Goal: Check status: Check status

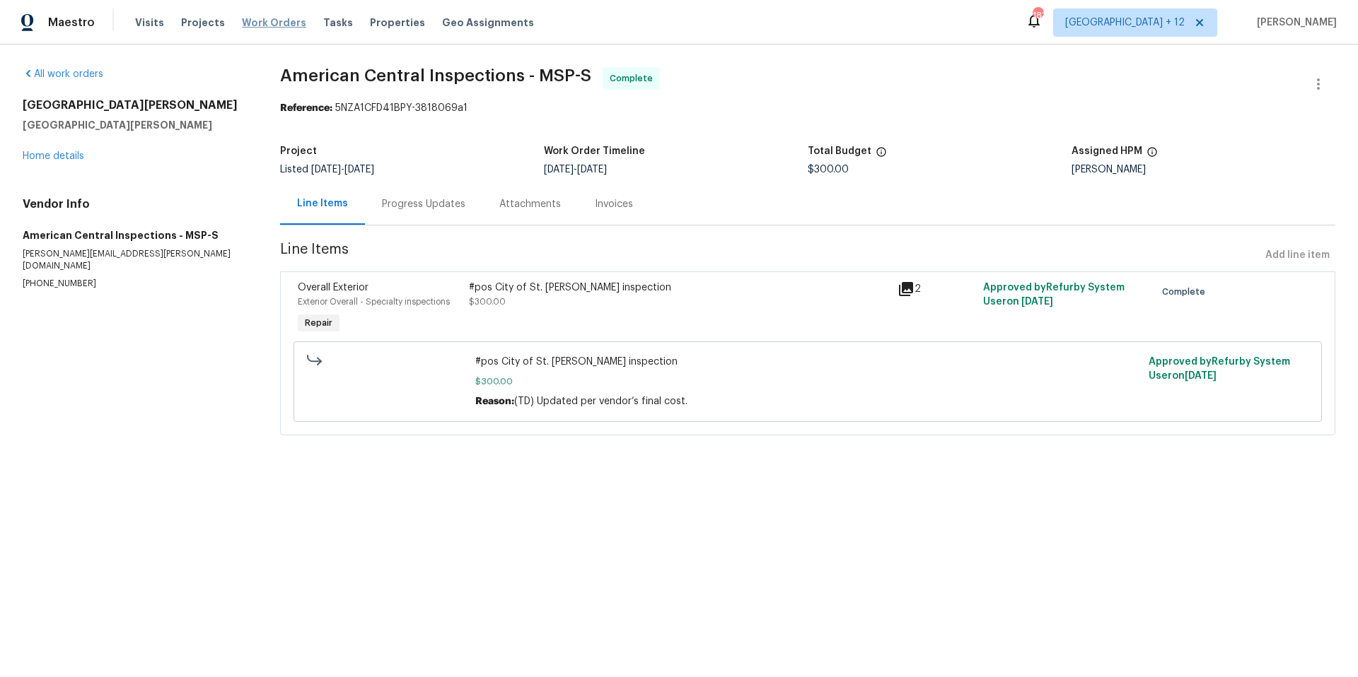
click at [260, 21] on span "Work Orders" at bounding box center [274, 23] width 64 height 14
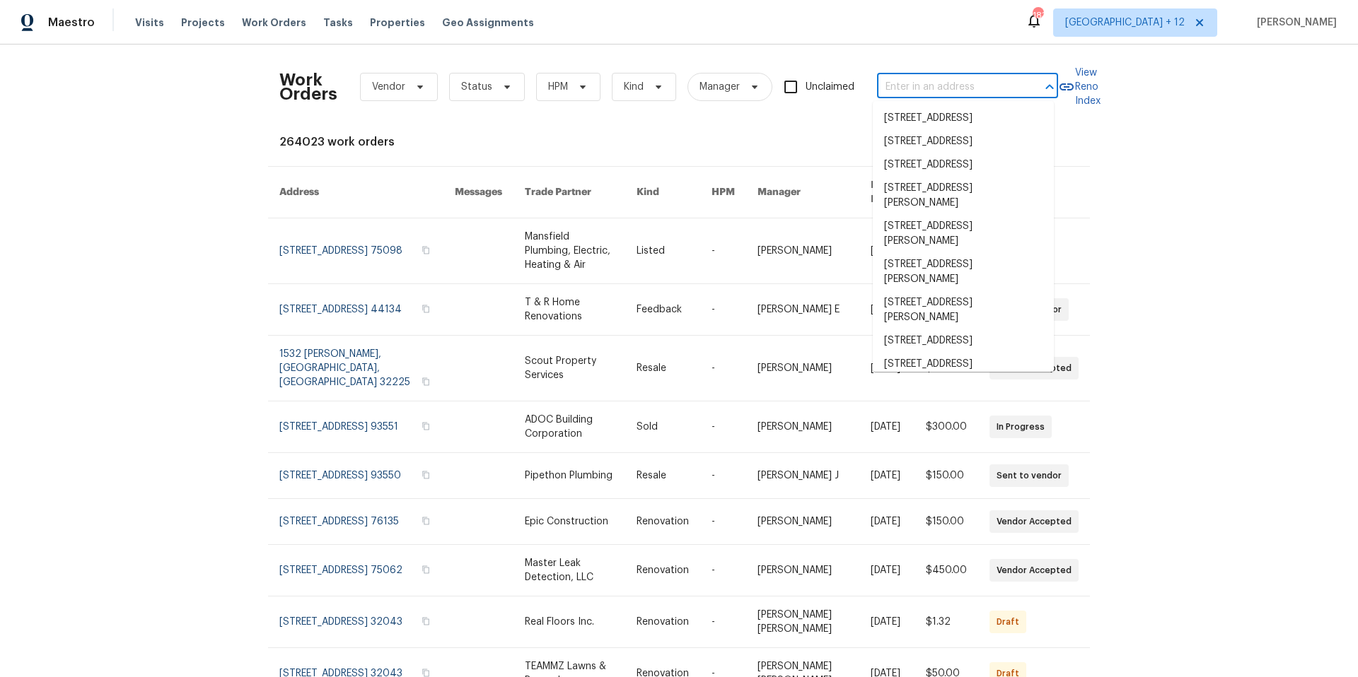
click at [1007, 86] on input "text" at bounding box center [947, 87] width 141 height 22
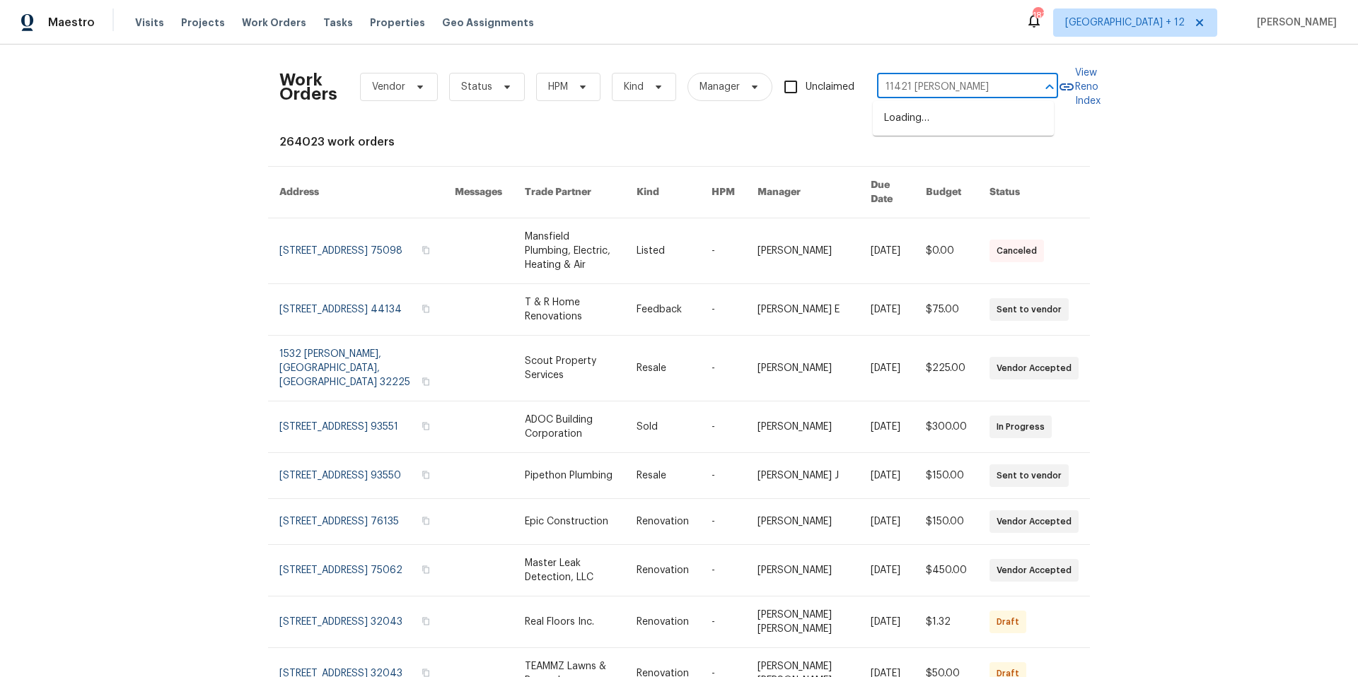
type input "11421 [PERSON_NAME]"
click at [954, 127] on li "[STREET_ADDRESS][PERSON_NAME]" at bounding box center [963, 126] width 181 height 38
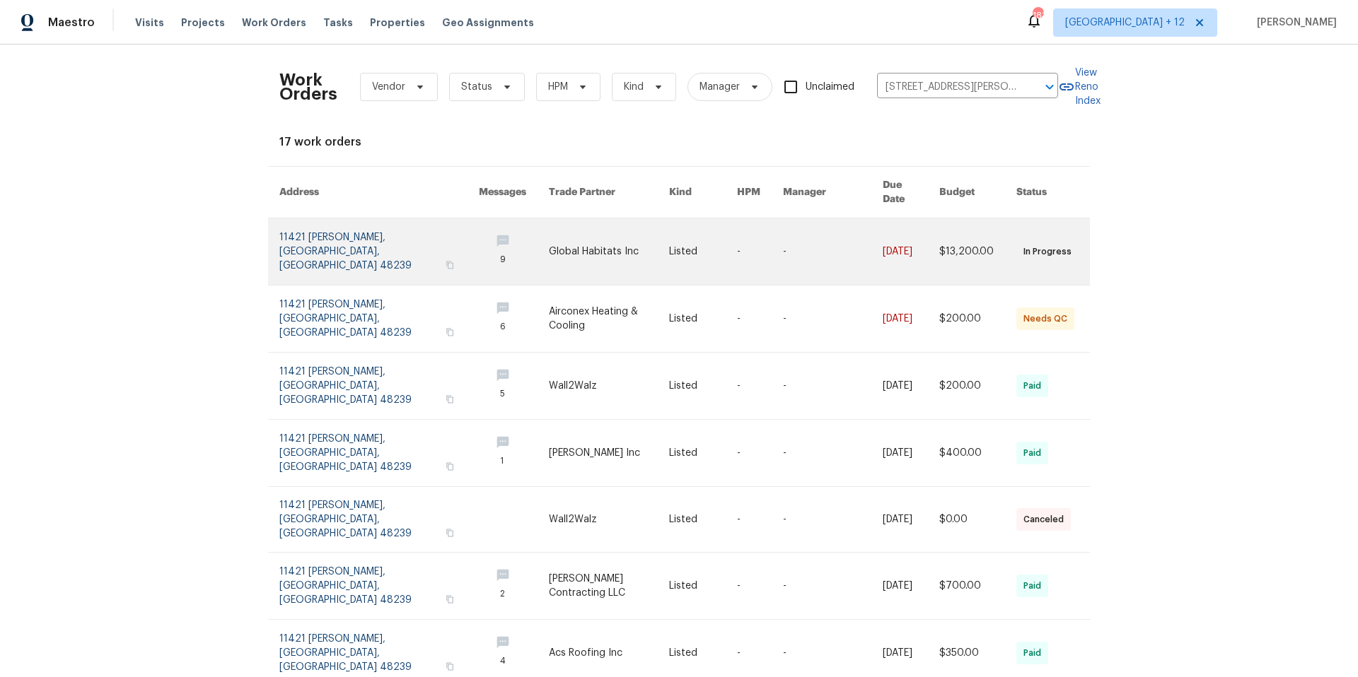
click at [317, 228] on link at bounding box center [378, 251] width 199 height 66
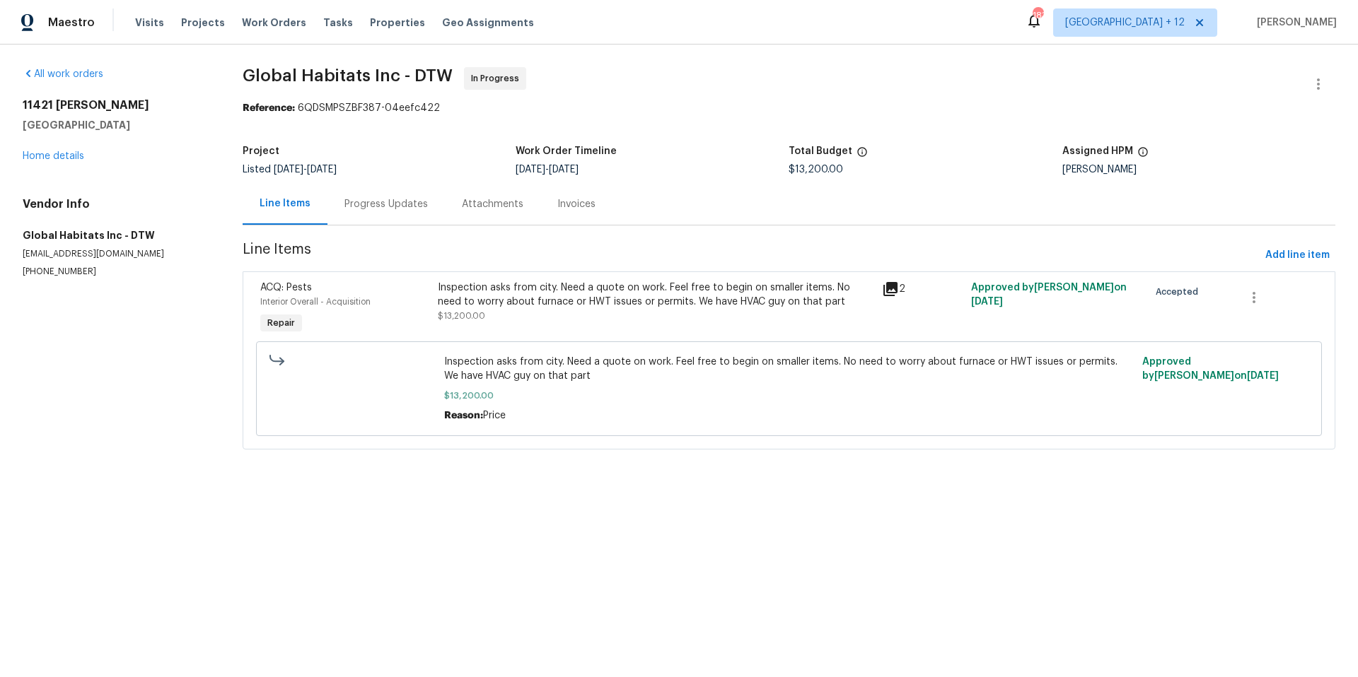
click at [411, 211] on div "Progress Updates" at bounding box center [385, 204] width 83 height 14
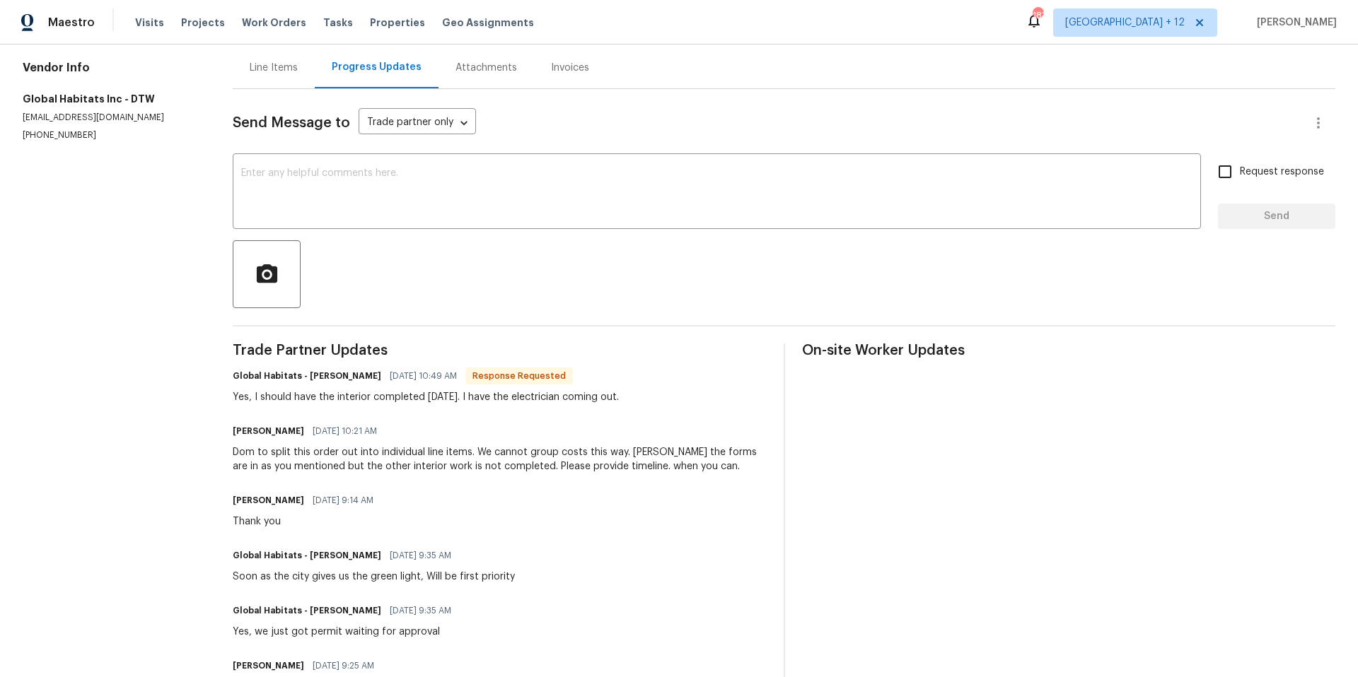
scroll to position [141, 0]
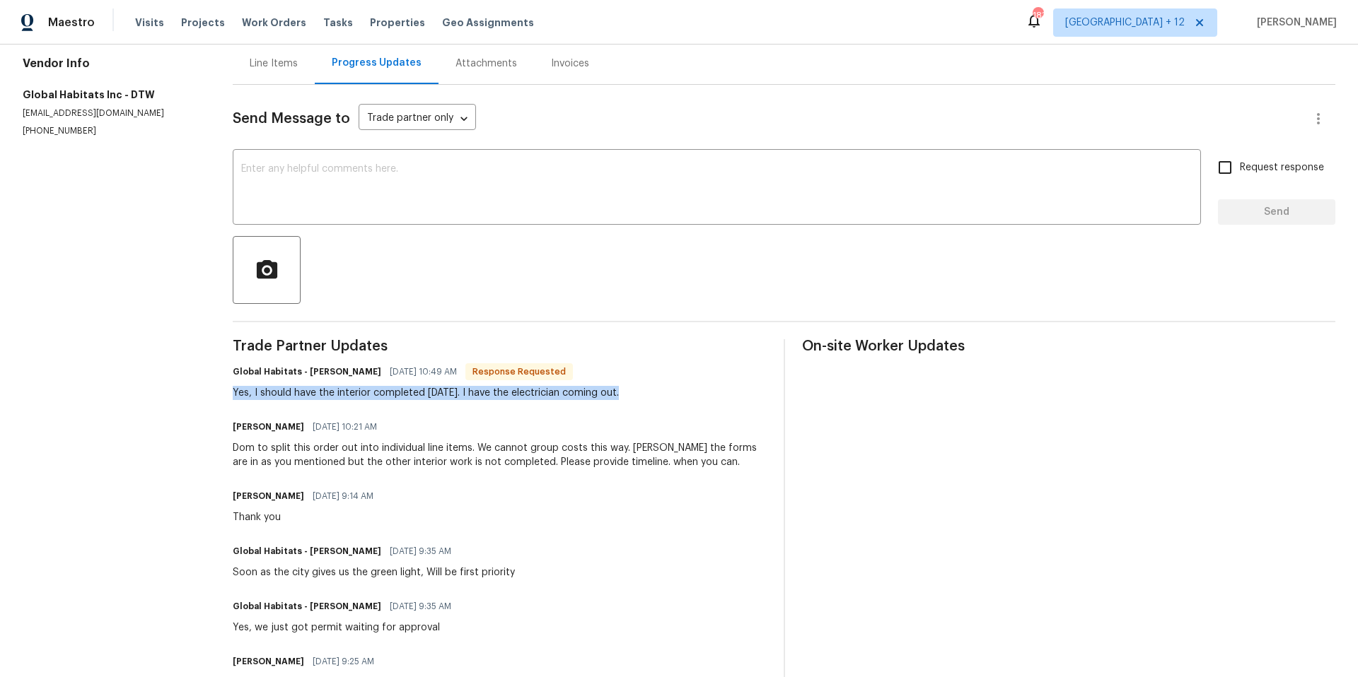
drag, startPoint x: 235, startPoint y: 391, endPoint x: 653, endPoint y: 396, distance: 418.6
click at [653, 396] on div "Global Habitats - [PERSON_NAME] [DATE] 10:49 AM Response Requested Yes, I shoul…" at bounding box center [499, 381] width 533 height 38
click at [243, 21] on span "Work Orders" at bounding box center [274, 23] width 64 height 14
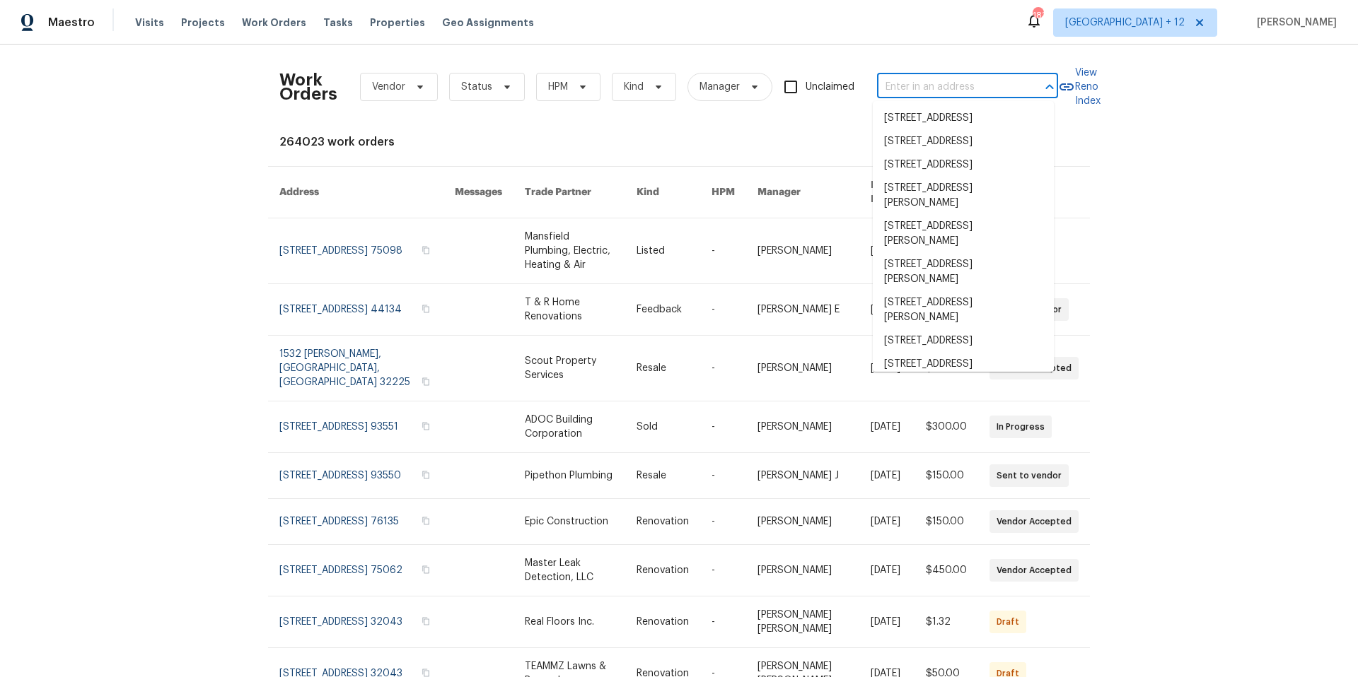
click at [960, 88] on input "text" at bounding box center [947, 87] width 141 height 22
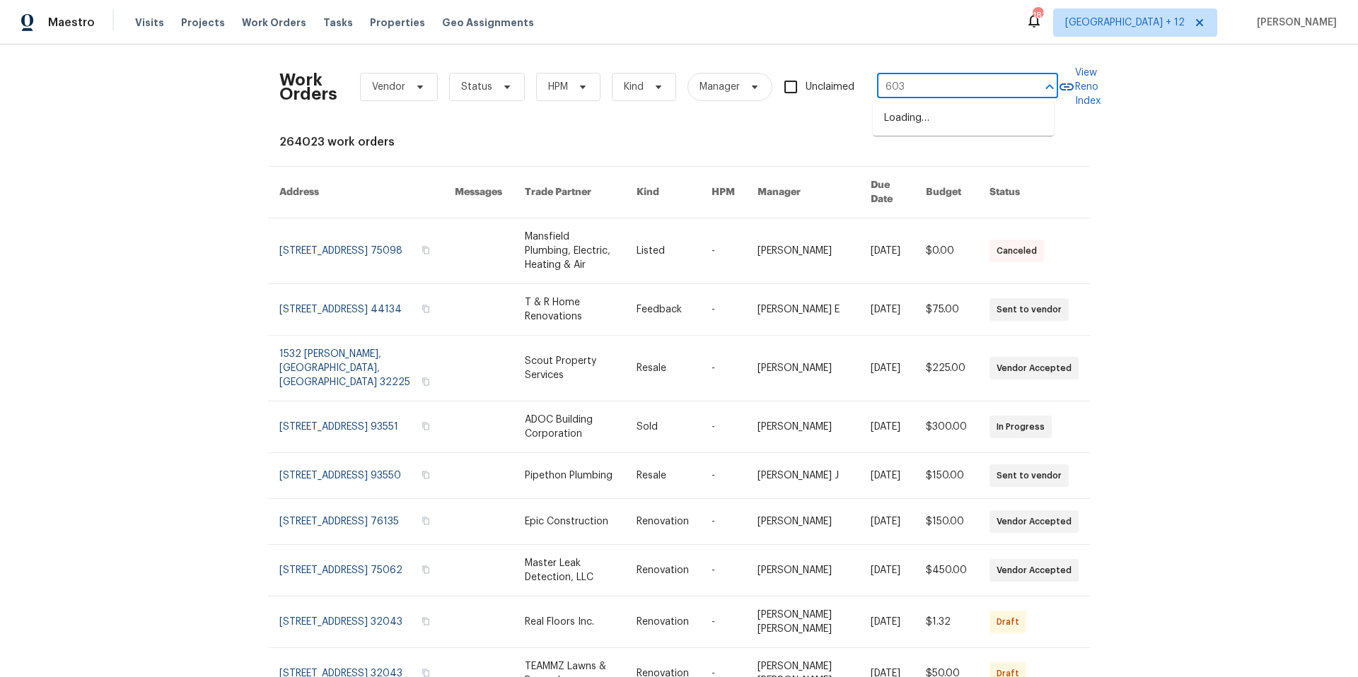
type input "603 j"
click at [976, 139] on li "[STREET_ADDRESS][PERSON_NAME]" at bounding box center [963, 126] width 181 height 38
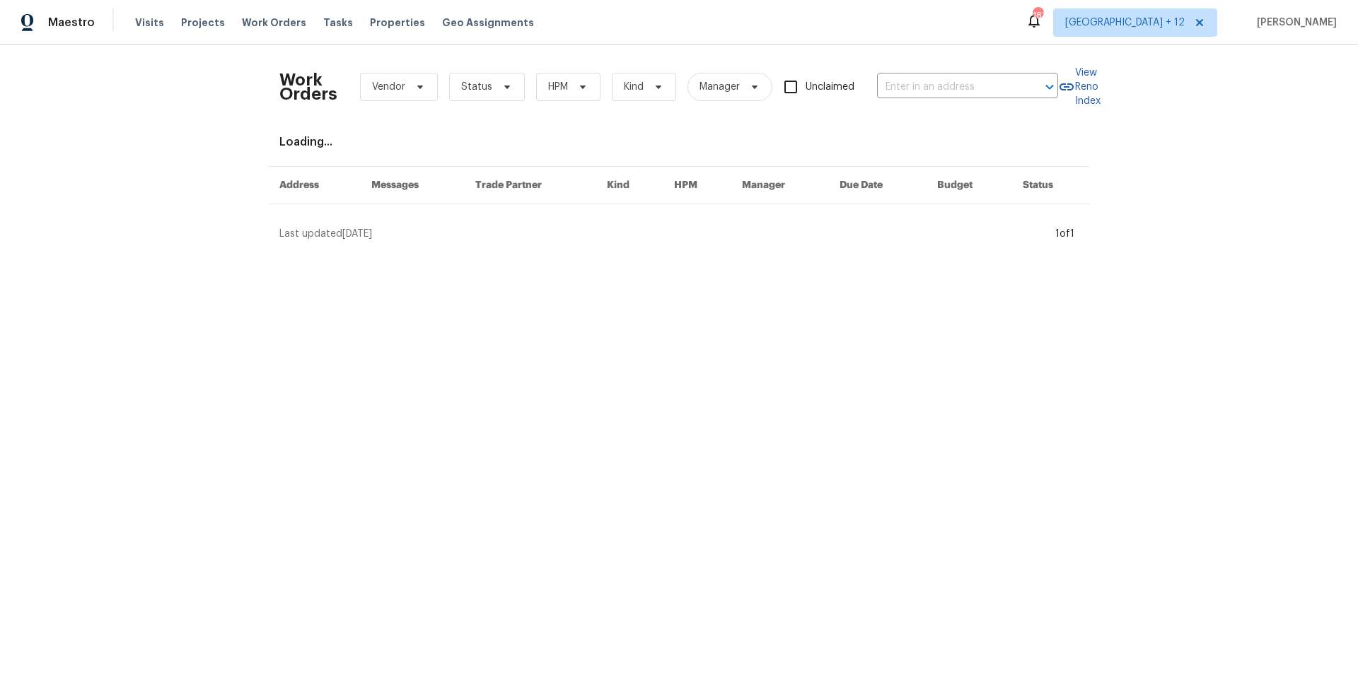
type input "[STREET_ADDRESS][PERSON_NAME]"
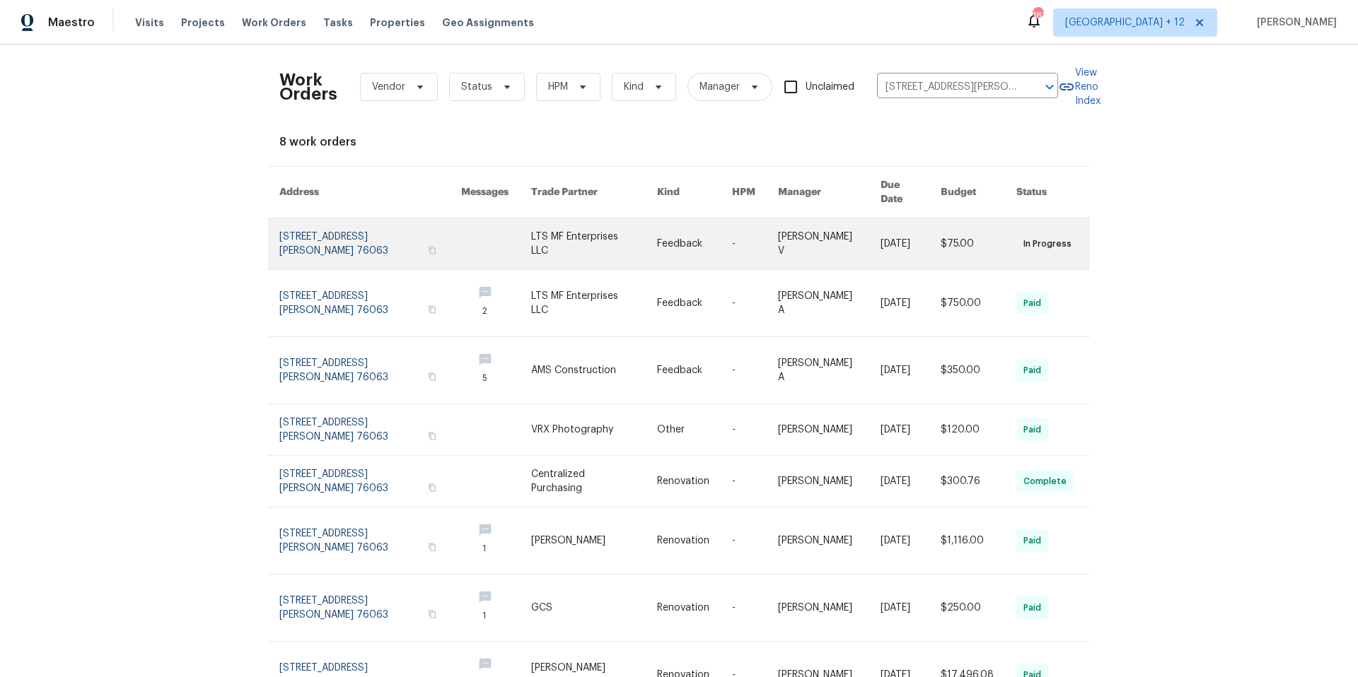
click at [349, 232] on link at bounding box center [370, 243] width 182 height 51
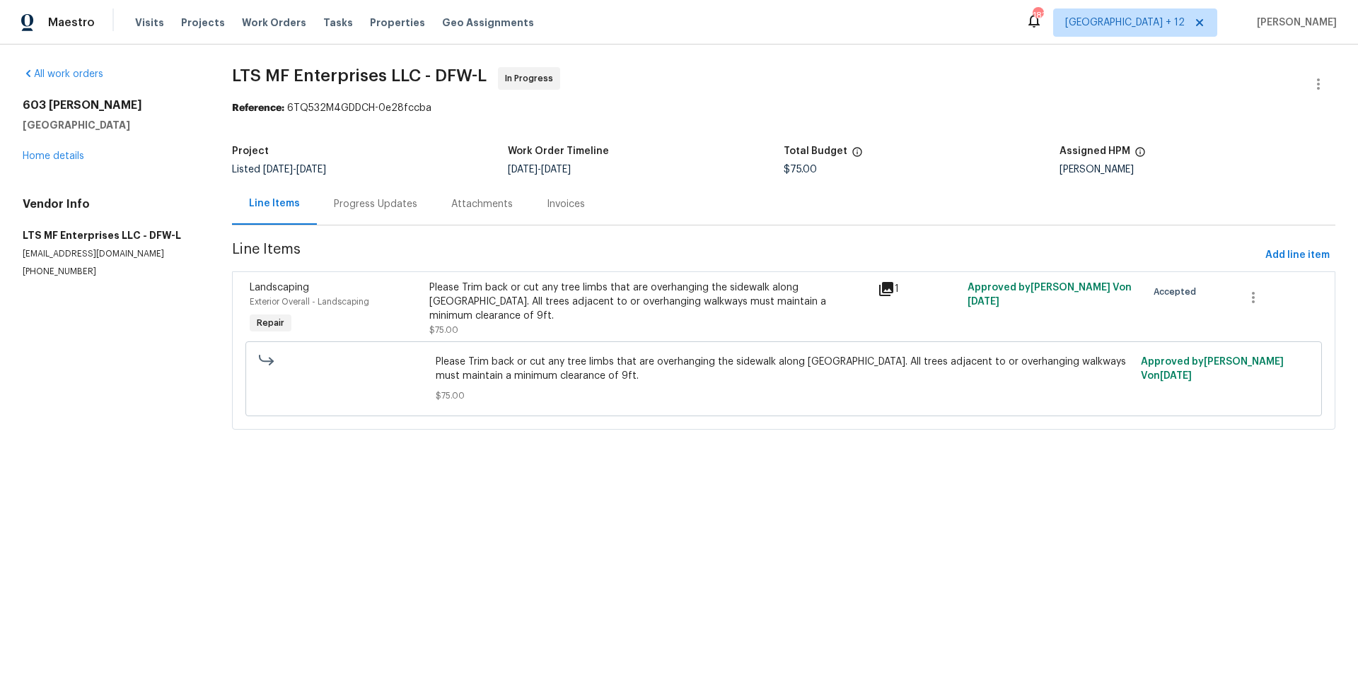
click at [886, 286] on icon at bounding box center [886, 289] width 14 height 14
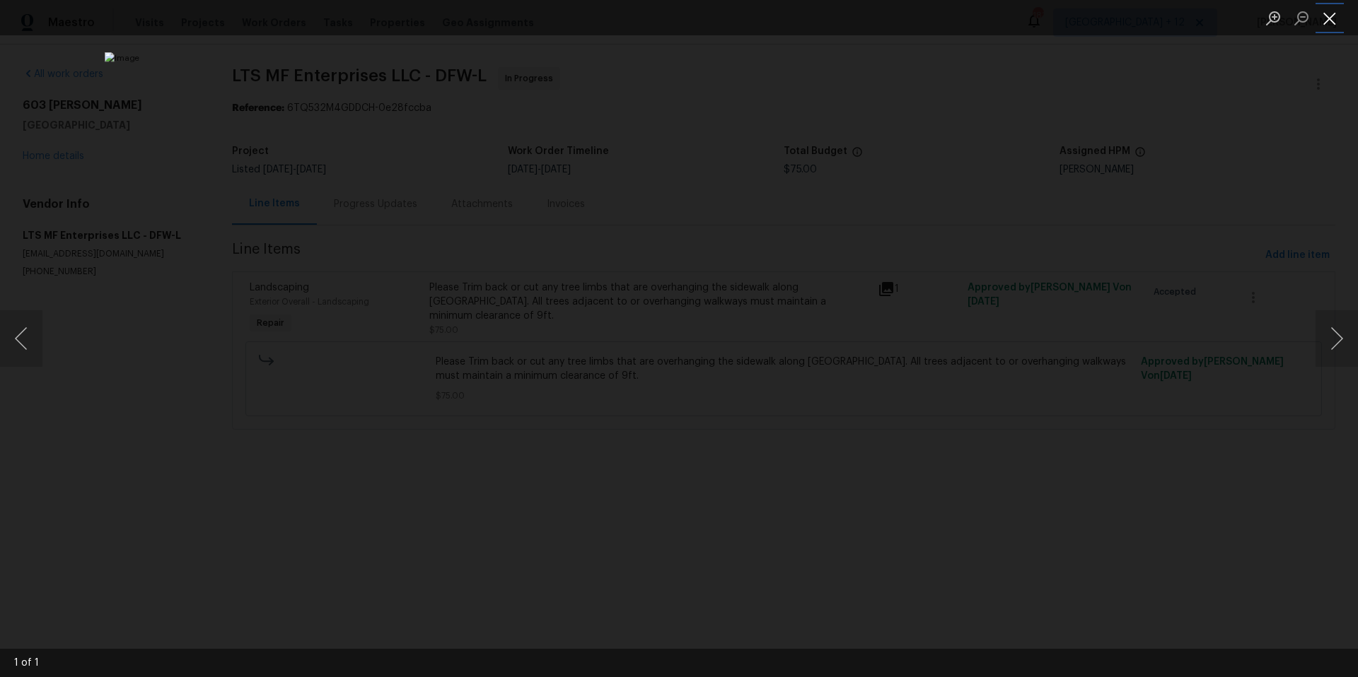
click at [1322, 21] on button "Close lightbox" at bounding box center [1329, 18] width 28 height 25
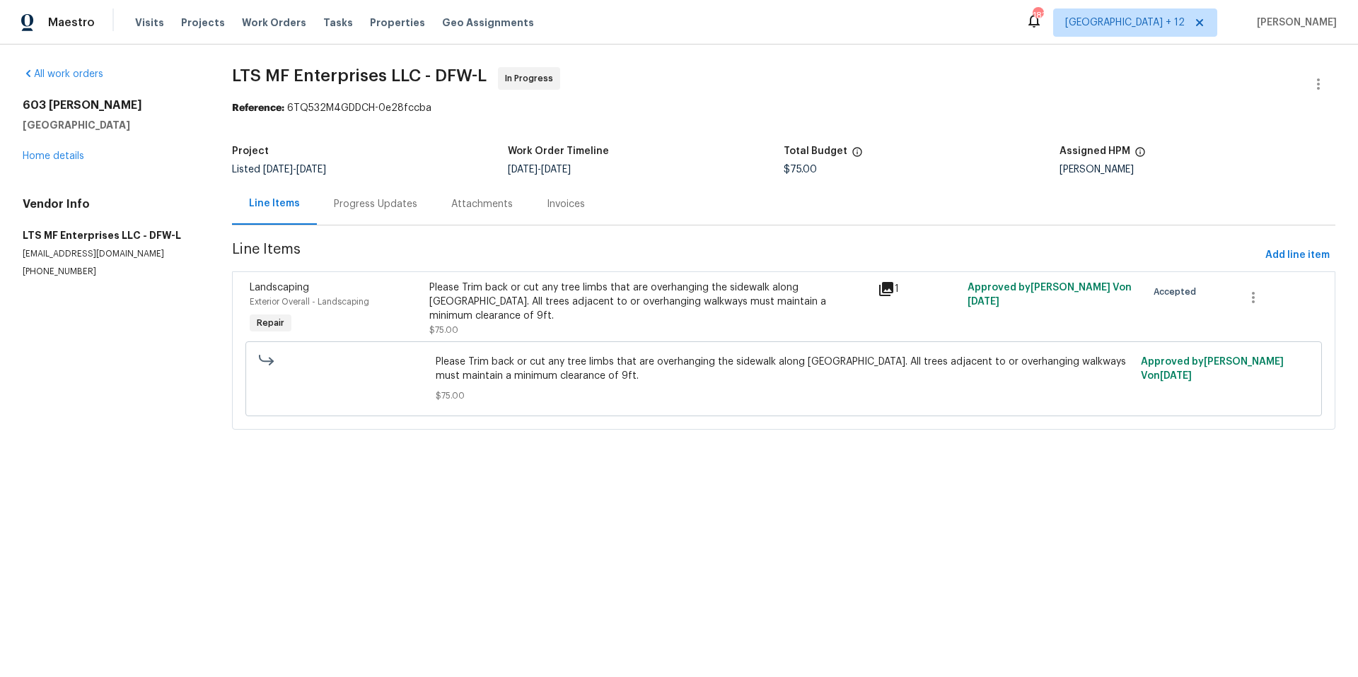
click at [381, 202] on div "Progress Updates" at bounding box center [375, 204] width 83 height 14
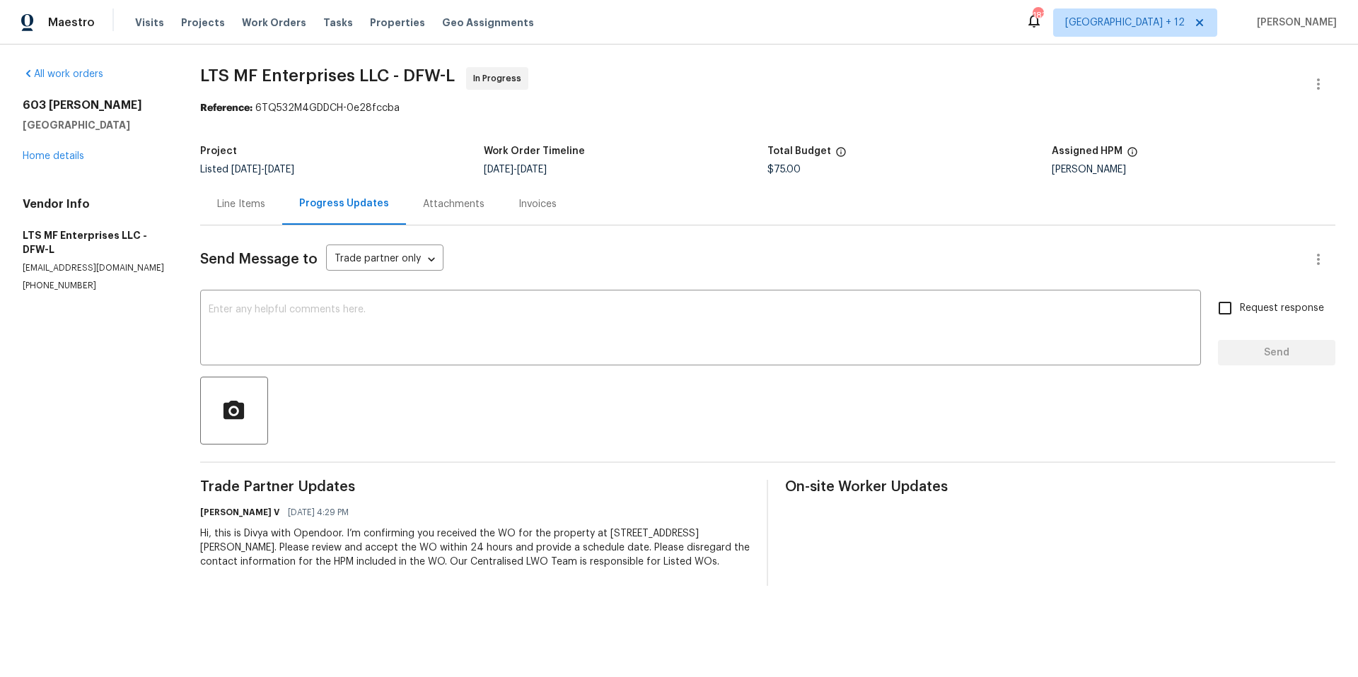
click at [255, 205] on div "Line Items" at bounding box center [241, 204] width 48 height 14
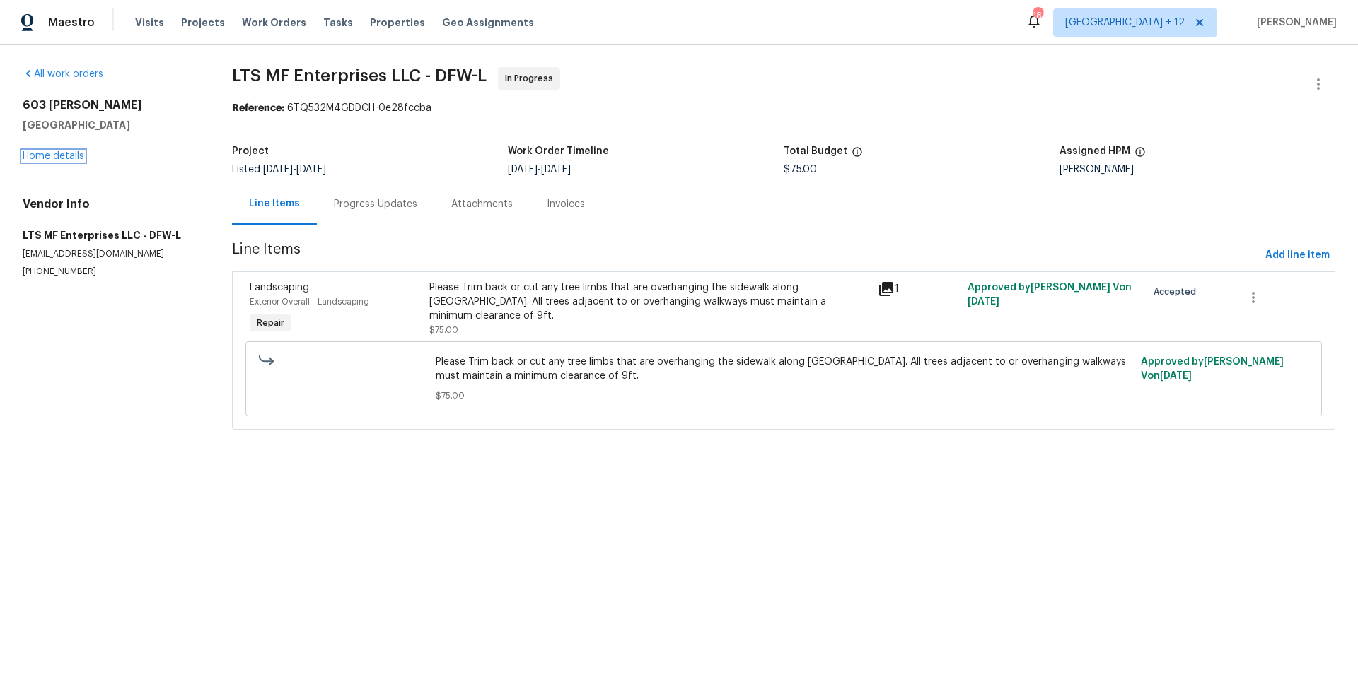
click at [32, 157] on link "Home details" at bounding box center [54, 156] width 62 height 10
